Goal: Task Accomplishment & Management: Manage account settings

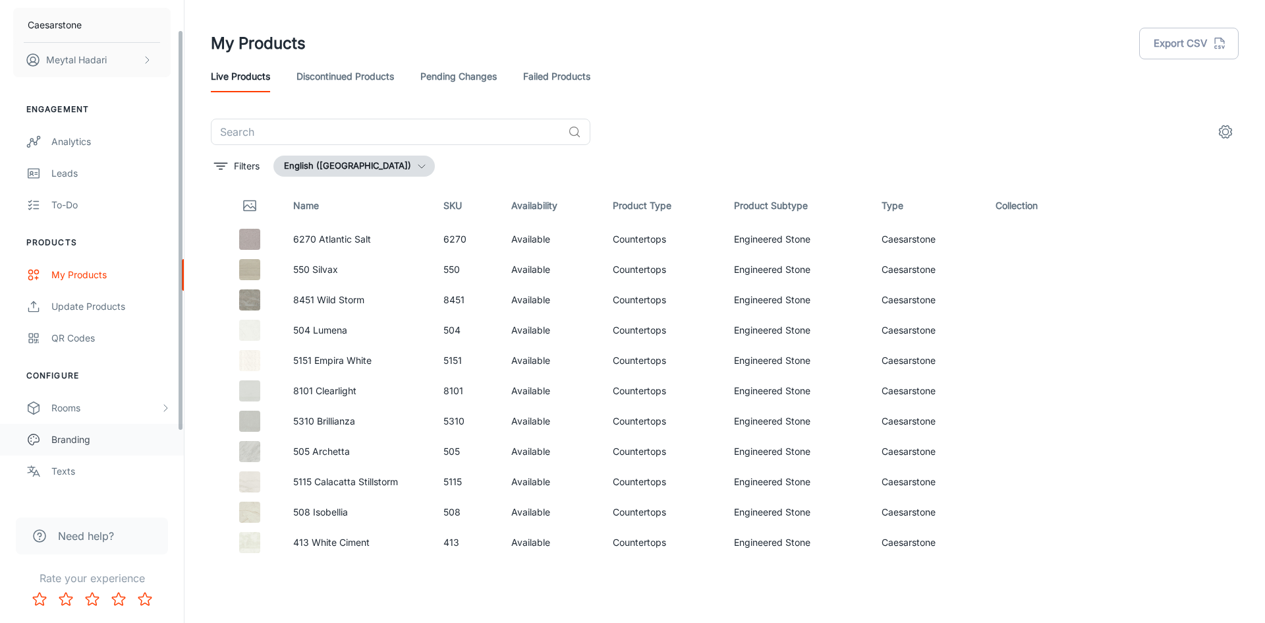
scroll to position [125, 0]
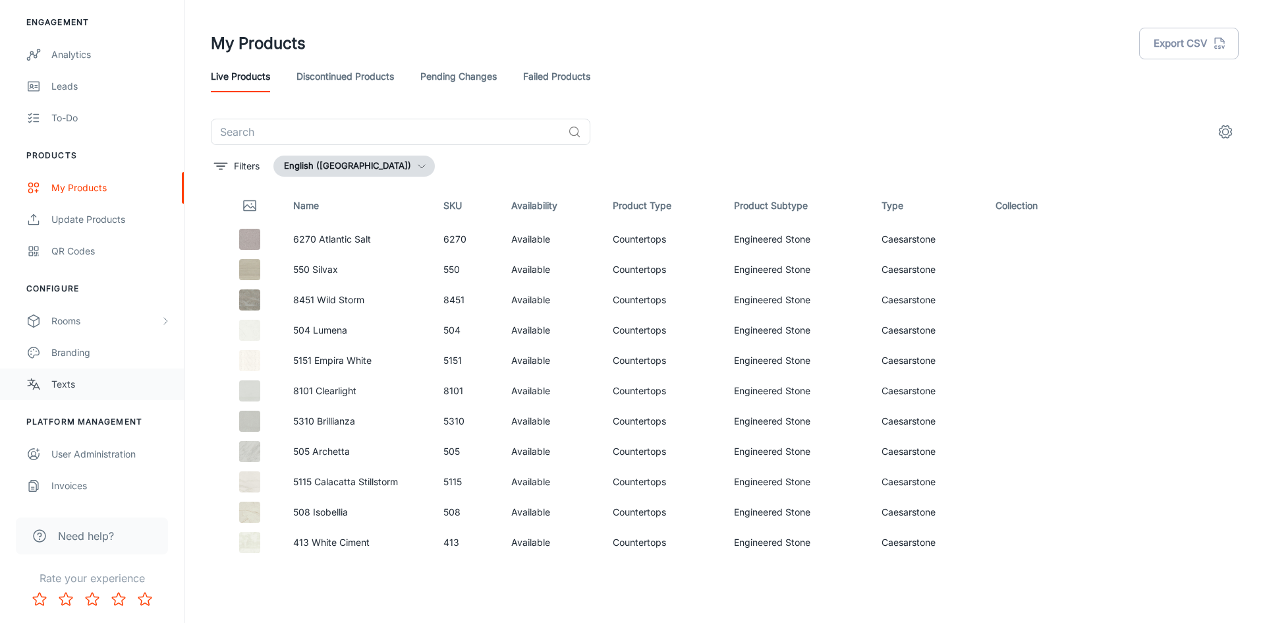
click at [66, 387] on div "Texts" at bounding box center [110, 384] width 119 height 14
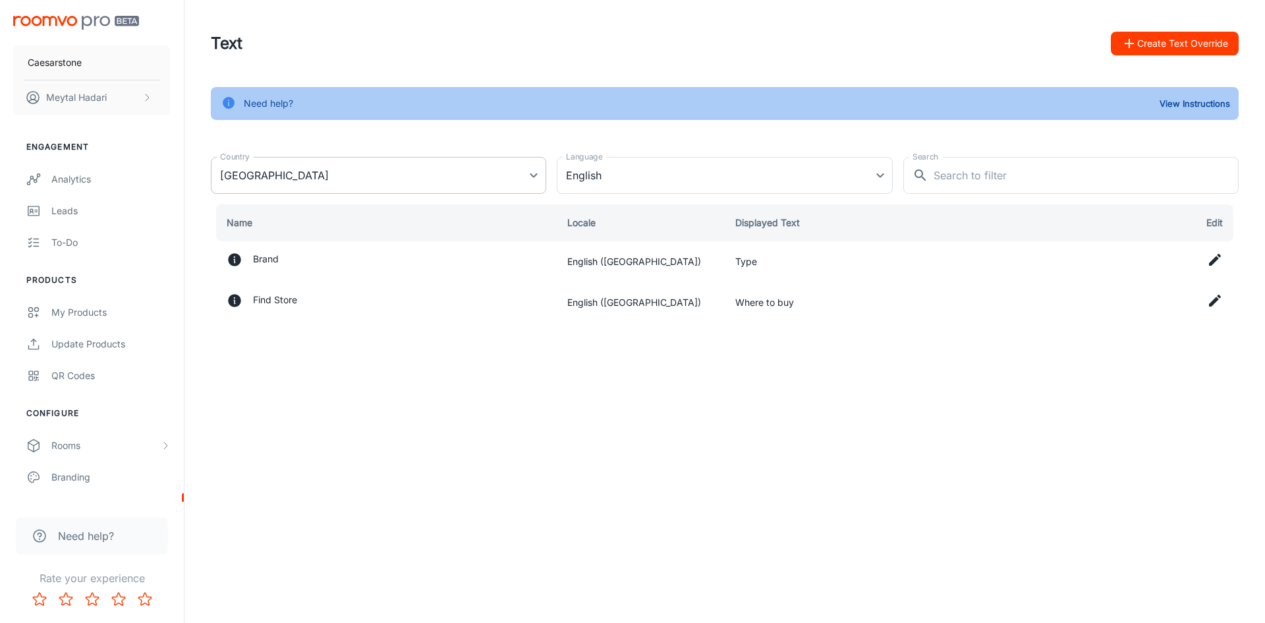
click at [531, 177] on body "Caesarstone Meytal Hadari Engagement Analytics Leads To-do Products My Products…" at bounding box center [632, 311] width 1265 height 623
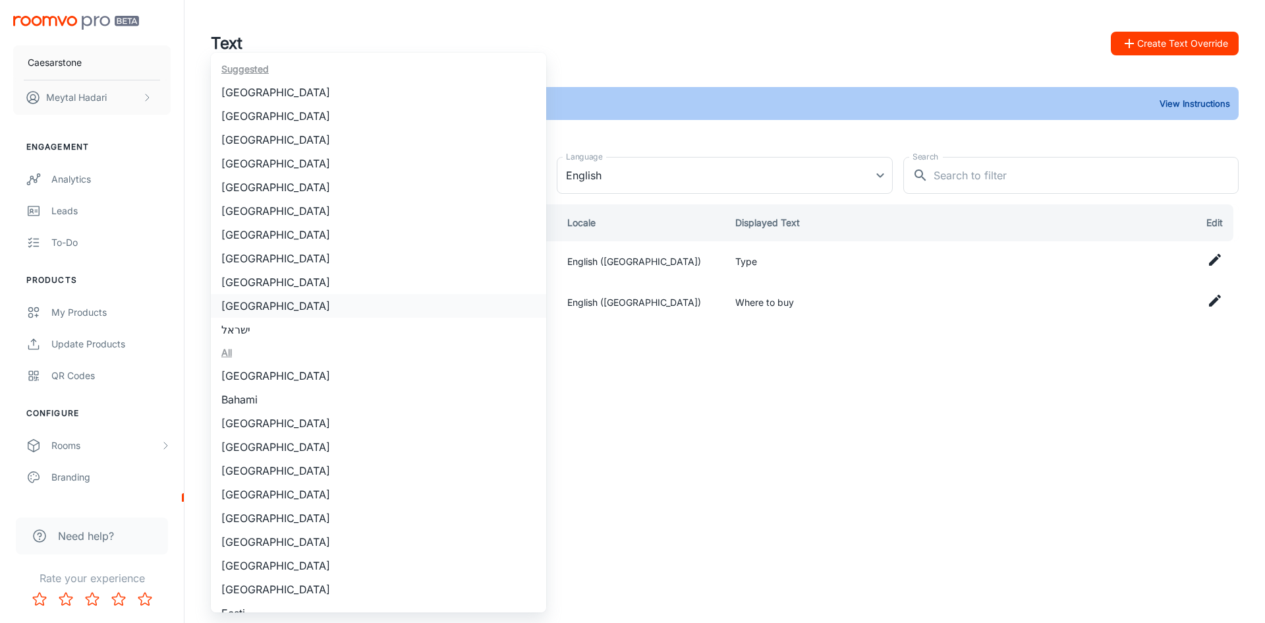
click at [257, 305] on li "United States" at bounding box center [378, 306] width 335 height 24
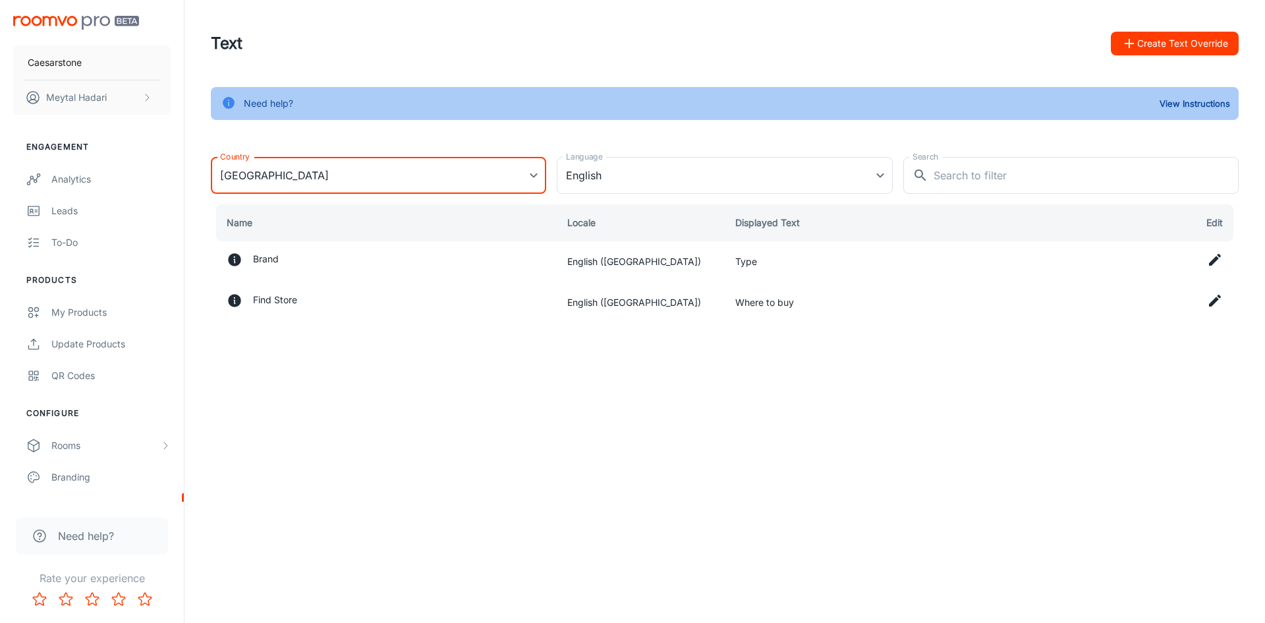
click at [1169, 46] on button "Create Text Override" at bounding box center [1175, 44] width 128 height 24
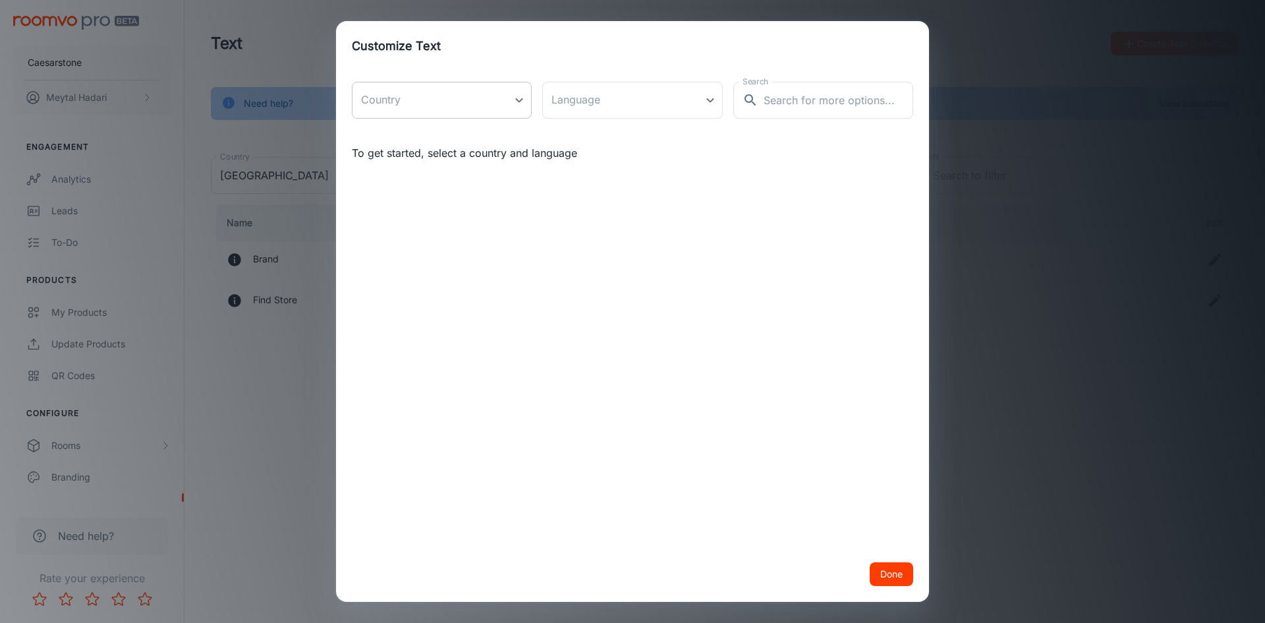
click at [494, 99] on body "Caesarstone Meytal Hadari Engagement Analytics Leads To-do Products My Products…" at bounding box center [632, 311] width 1265 height 623
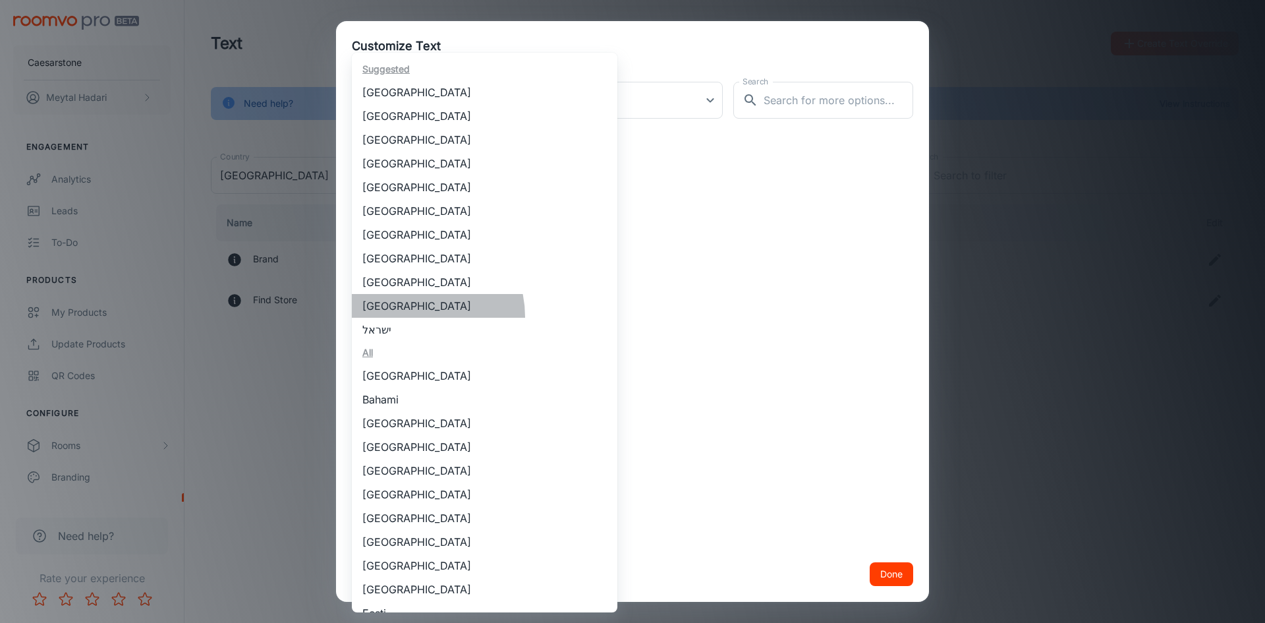
click at [411, 317] on li "United States" at bounding box center [485, 306] width 266 height 24
type input "United States"
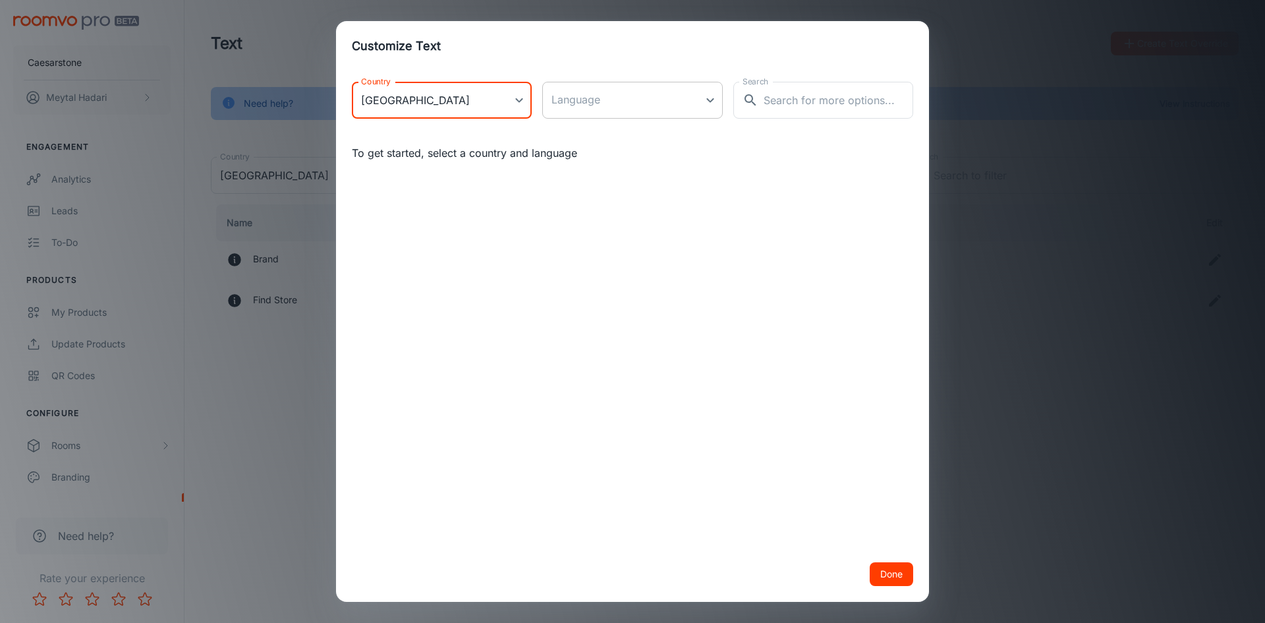
click at [711, 99] on body "Caesarstone Meytal Hadari Engagement Analytics Leads To-do Products My Products…" at bounding box center [632, 311] width 1265 height 623
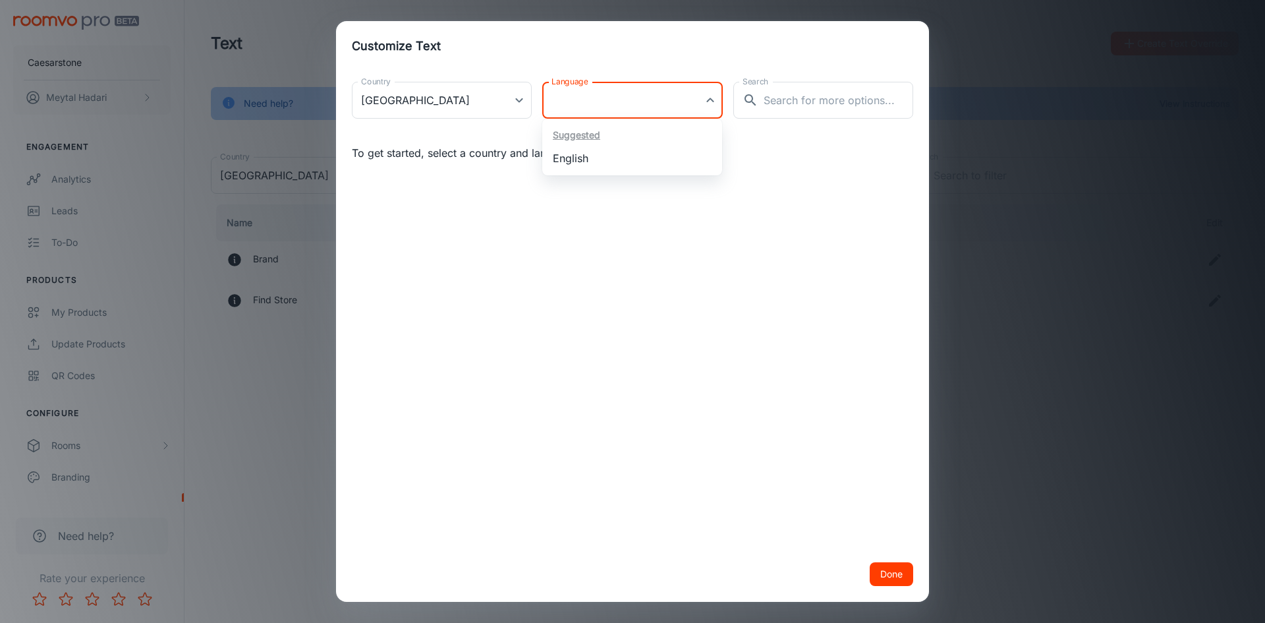
click at [633, 164] on li "English" at bounding box center [632, 158] width 180 height 24
type input "en-us"
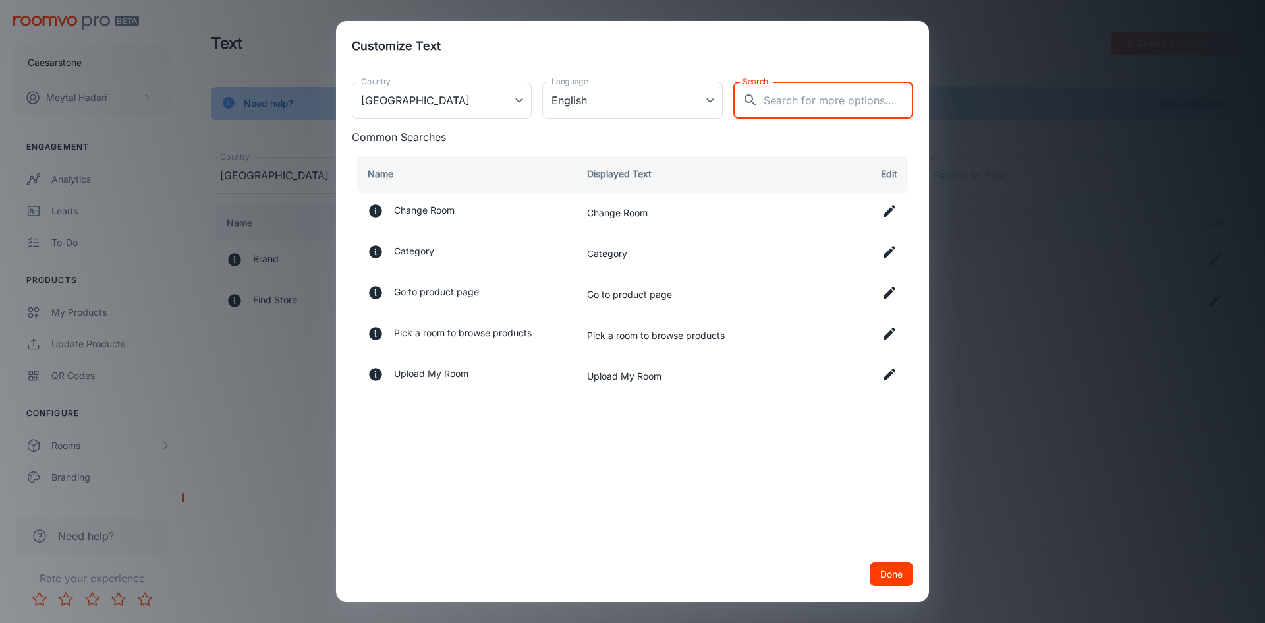
click at [779, 103] on input "Search" at bounding box center [839, 100] width 150 height 37
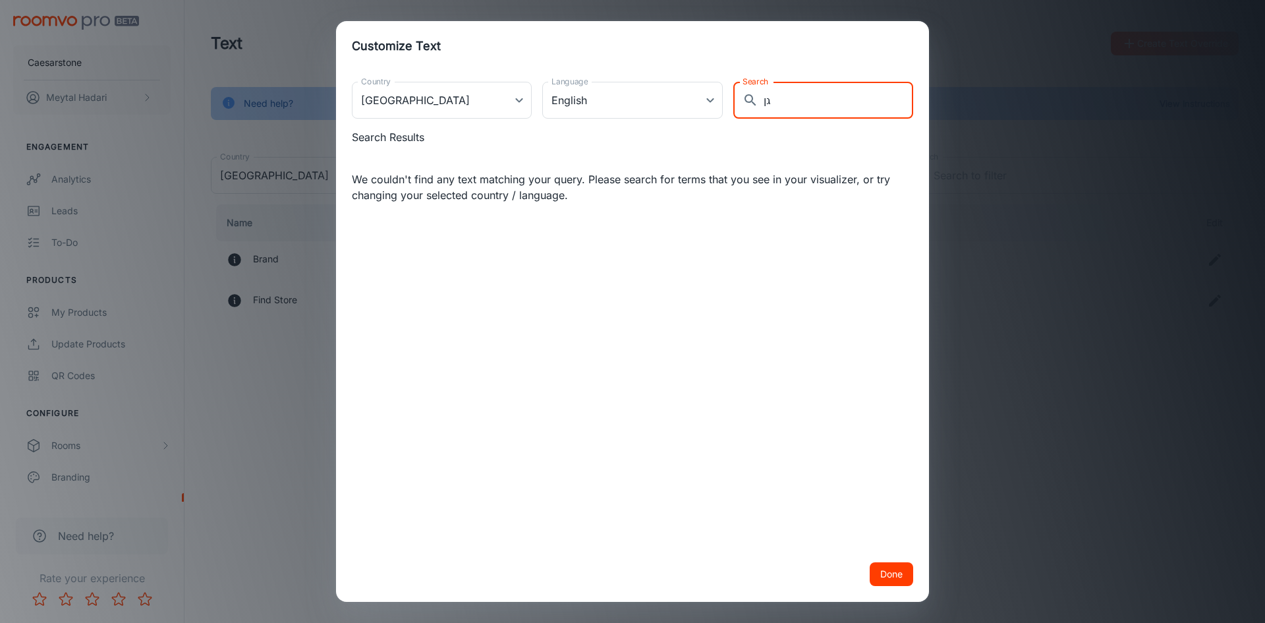
type input "ג"
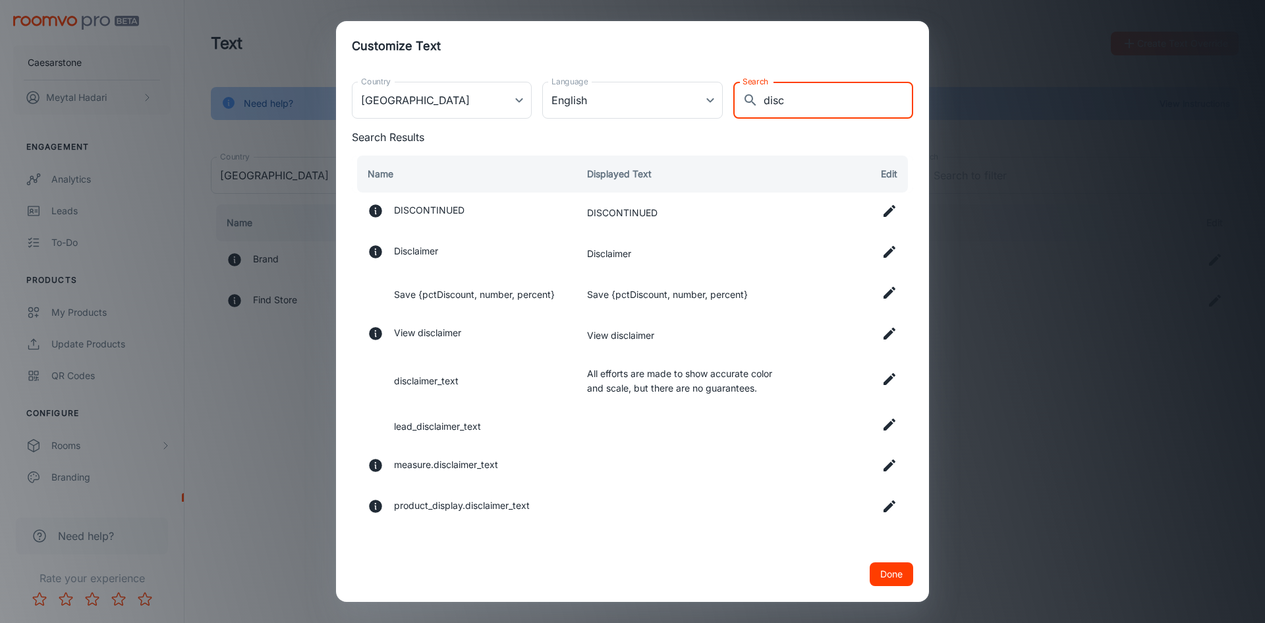
type input "disc"
click at [894, 576] on button "Done" at bounding box center [891, 574] width 43 height 24
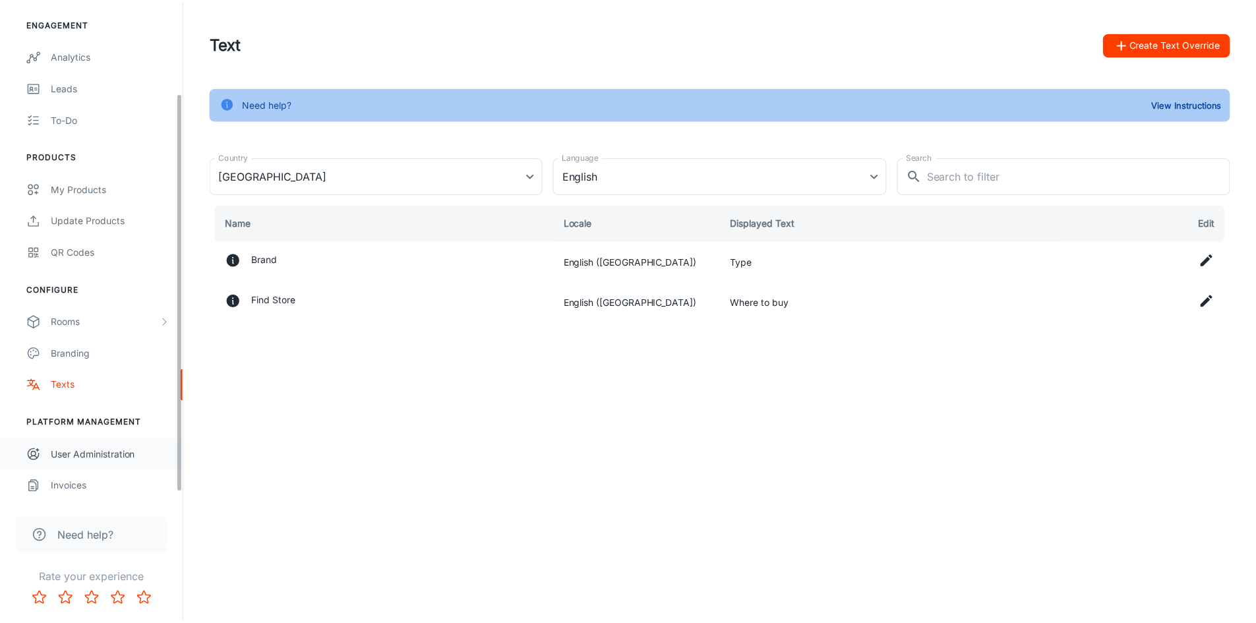
scroll to position [125, 0]
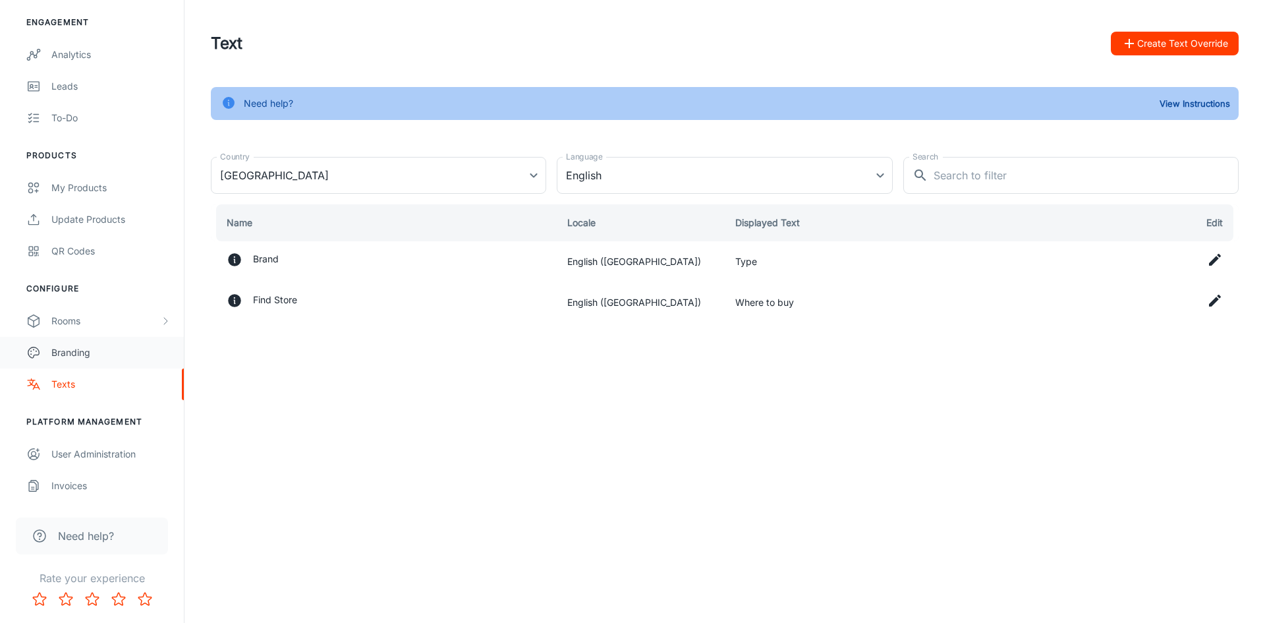
click at [63, 353] on div "Branding" at bounding box center [110, 352] width 119 height 14
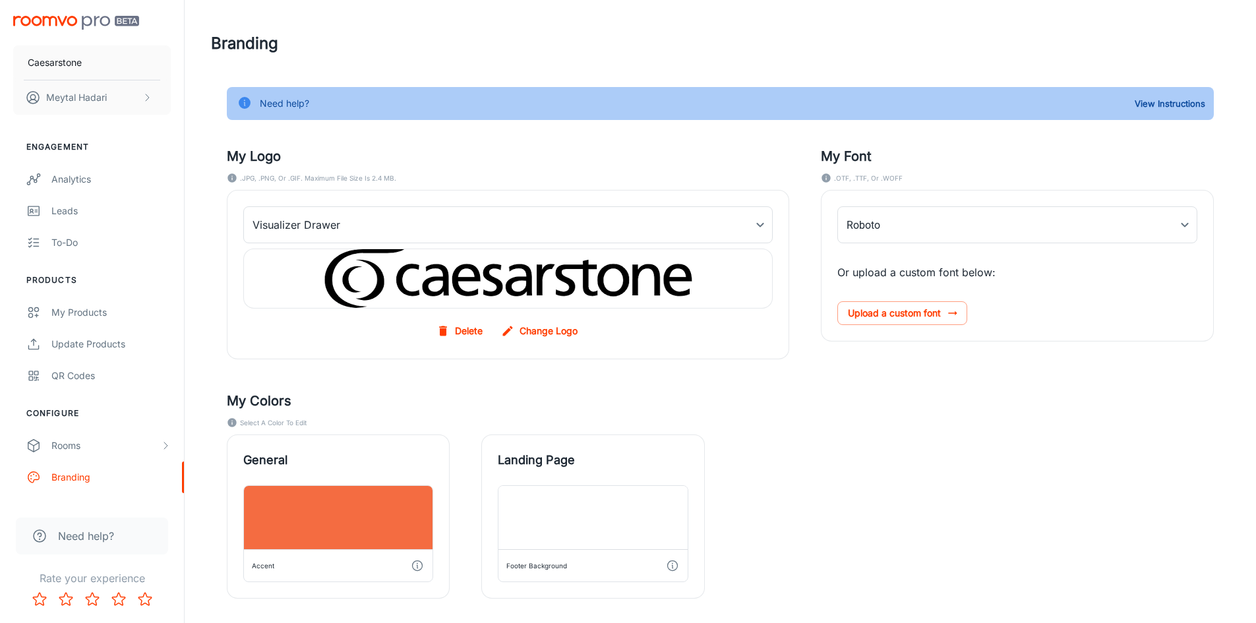
type input "FrutigerLTProLight"
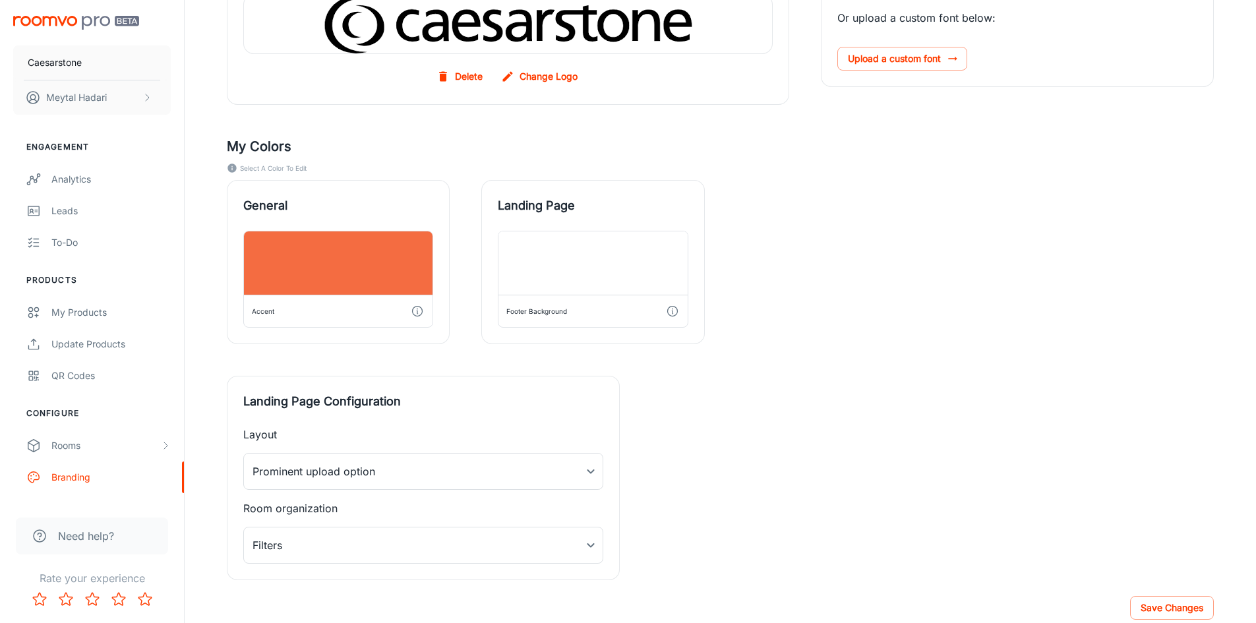
scroll to position [264, 0]
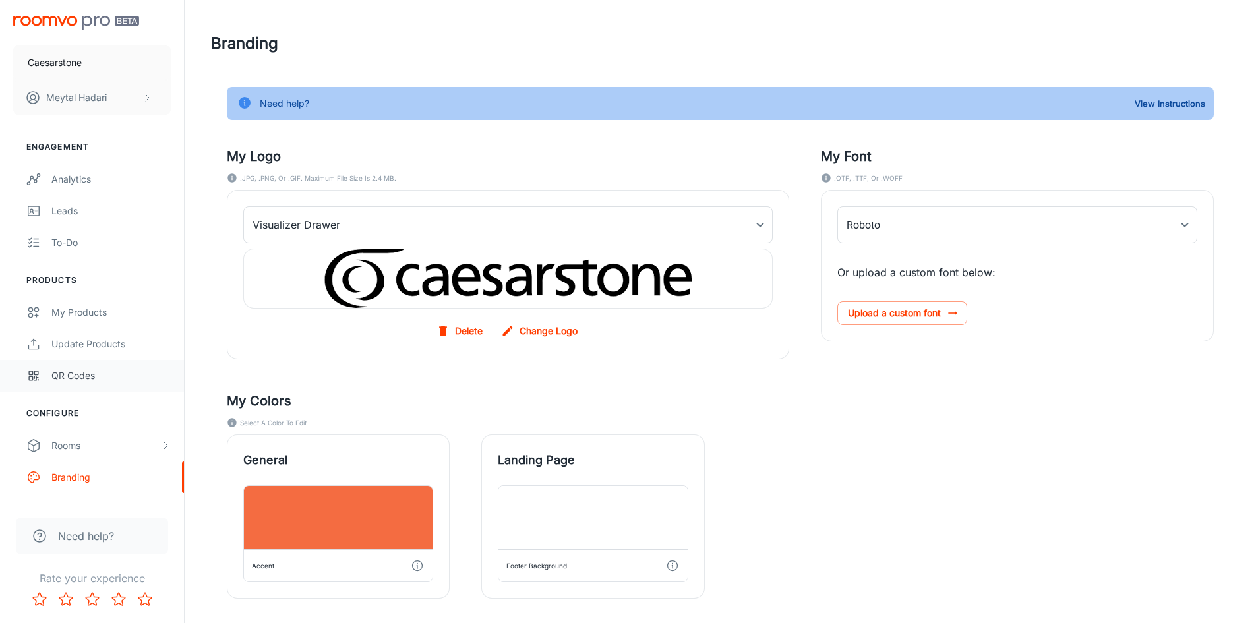
type input "FrutigerLTProLight"
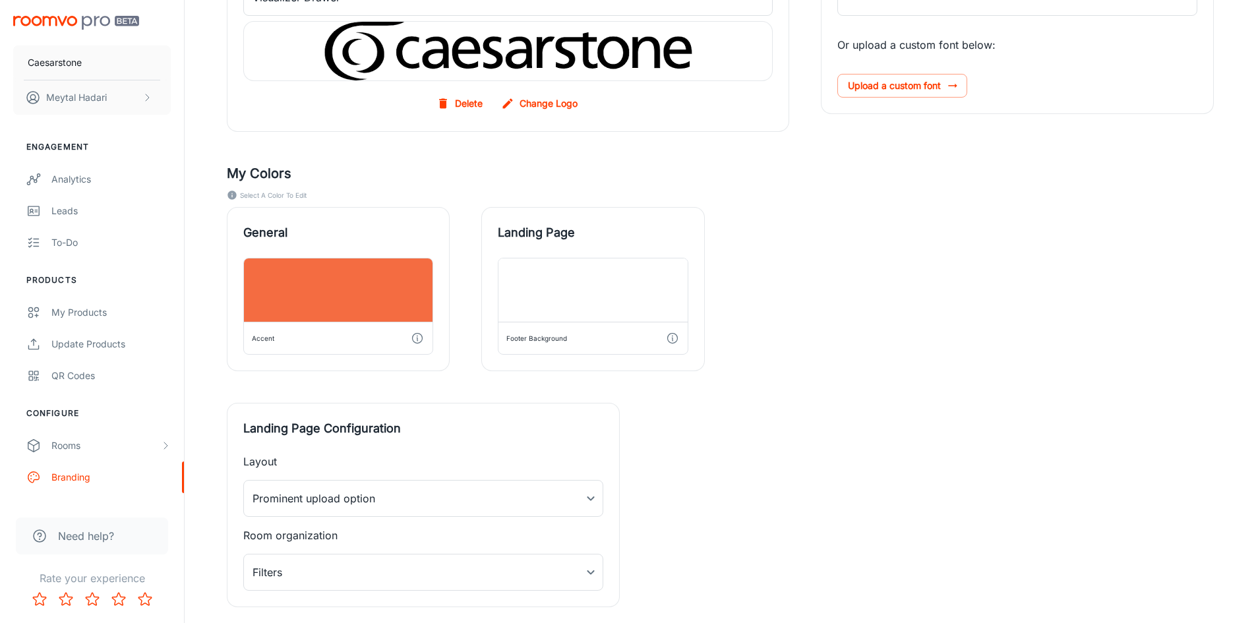
scroll to position [264, 0]
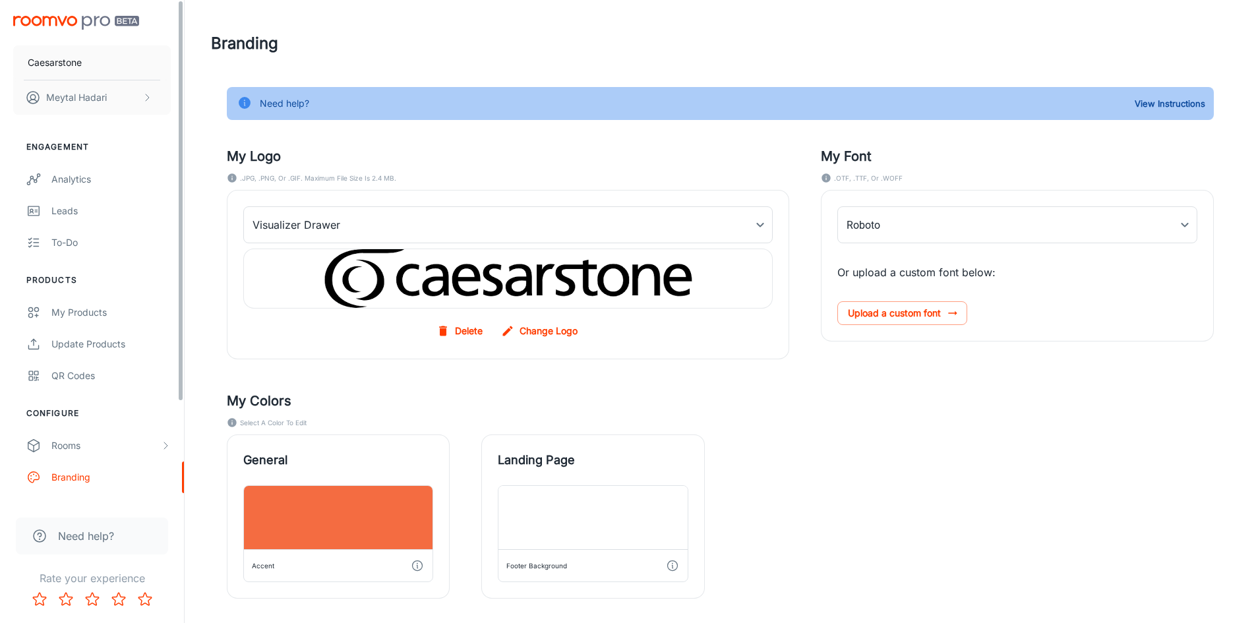
type input "FrutigerLTProLight"
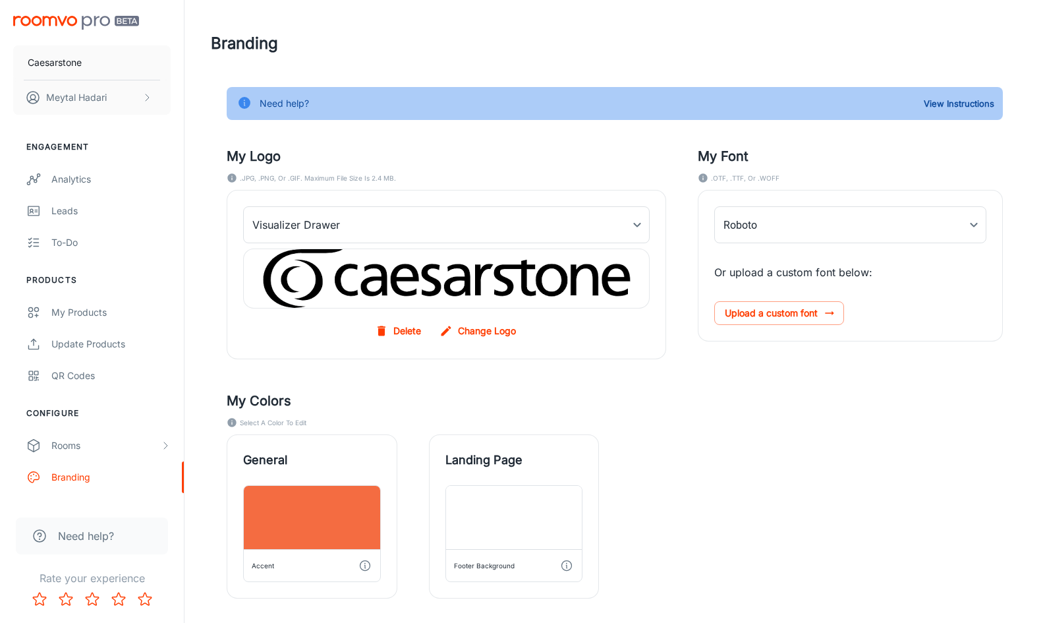
type input "FrutigerLTProLight"
